Goal: Navigation & Orientation: Find specific page/section

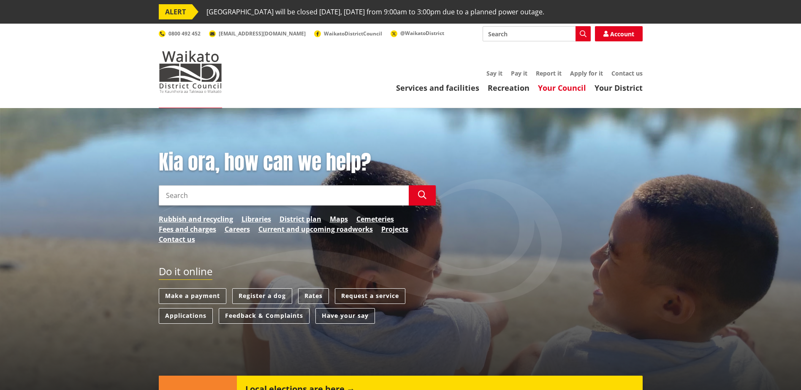
click at [568, 85] on link "Your Council" at bounding box center [562, 88] width 48 height 10
click at [568, 89] on link "Your Council" at bounding box center [562, 88] width 48 height 10
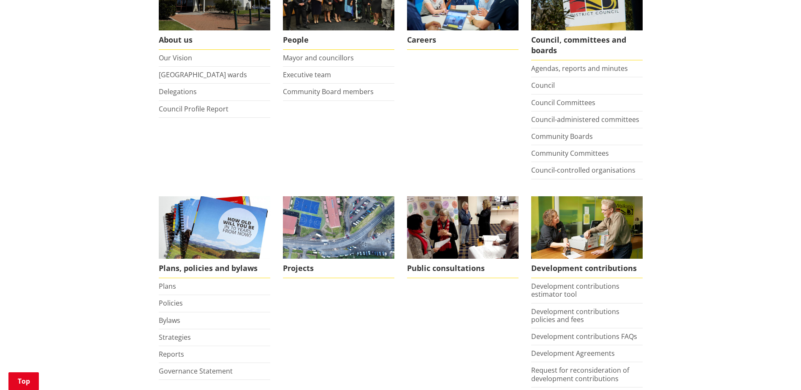
scroll to position [222, 0]
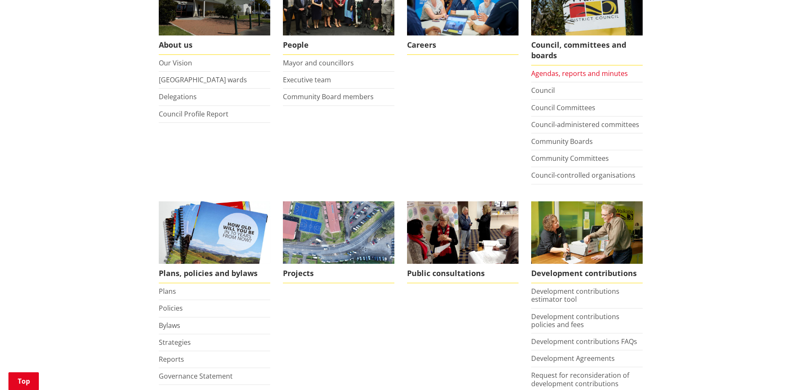
click at [595, 73] on link "Agendas, reports and minutes" at bounding box center [579, 73] width 97 height 9
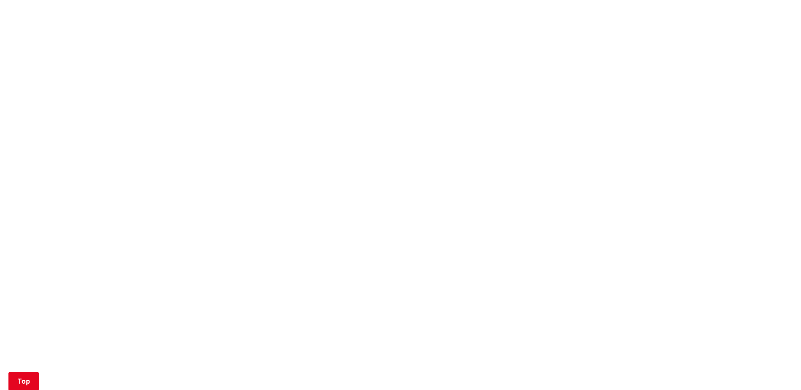
scroll to position [756, 0]
